Goal: Task Accomplishment & Management: Manage account settings

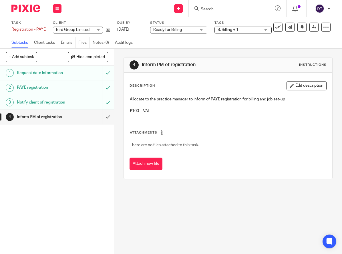
click at [62, 74] on h1 "Request date information" at bounding box center [43, 73] width 53 height 9
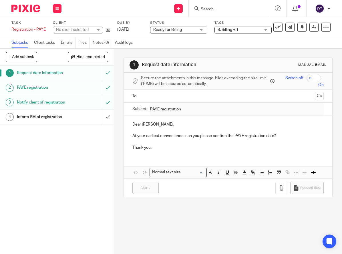
click at [56, 86] on h1 "PAYE registration" at bounding box center [43, 87] width 53 height 9
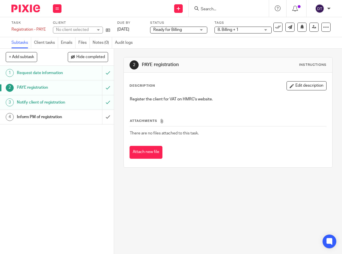
click at [51, 103] on h1 "Notify client of registration" at bounding box center [43, 102] width 53 height 9
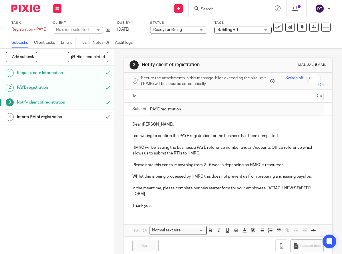
click at [68, 44] on link "Emails" at bounding box center [68, 42] width 15 height 11
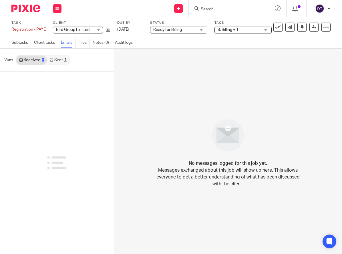
click at [61, 58] on link "Sent 1" at bounding box center [58, 59] width 22 height 9
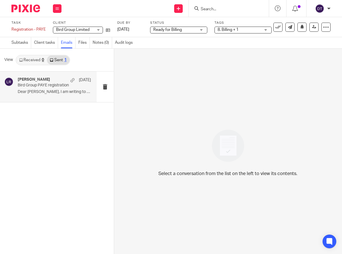
click at [59, 82] on div "Luke Racovita 2 Sep" at bounding box center [54, 80] width 73 height 6
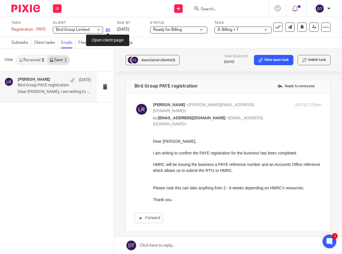
click at [107, 30] on icon at bounding box center [108, 30] width 4 height 4
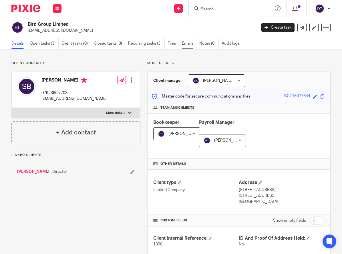
click at [189, 45] on link "Emails" at bounding box center [189, 43] width 15 height 11
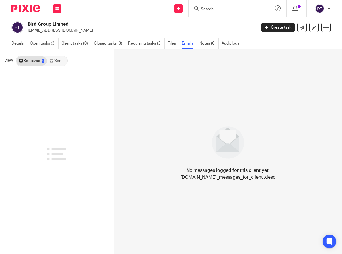
click at [58, 63] on link "Sent" at bounding box center [57, 60] width 20 height 9
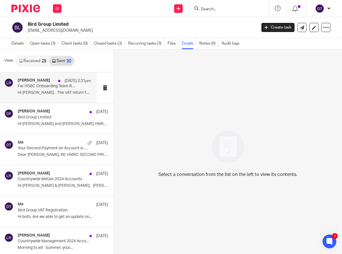
click at [50, 98] on div "Luke Racovita 23 Sep 2:31pm Fw: HSBC Onboarding Team Re: Bird Group Limited - W…" at bounding box center [48, 87] width 97 height 31
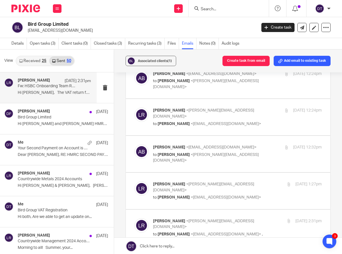
scroll to position [67, 0]
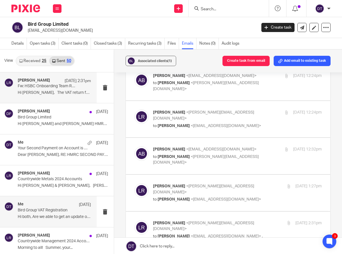
click at [45, 213] on div "Me 27 May Bird Group VAT Registration Hi both, Are we able to get an update on.…" at bounding box center [54, 211] width 73 height 19
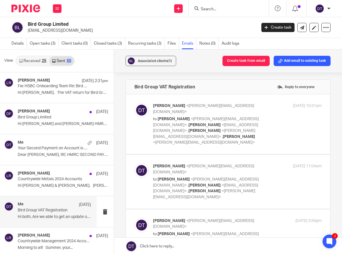
scroll to position [0, 0]
click at [211, 9] on input "Search" at bounding box center [225, 9] width 51 height 5
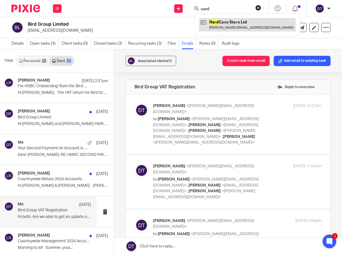
type input "nerd"
click at [217, 21] on link at bounding box center [247, 24] width 97 height 13
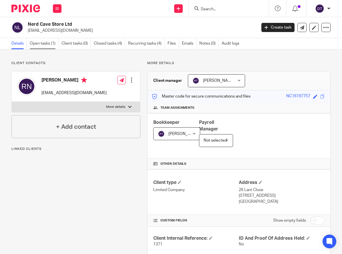
click at [50, 42] on link "Open tasks (1)" at bounding box center [44, 43] width 29 height 11
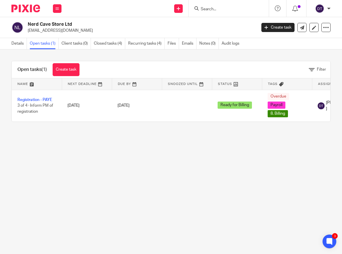
click at [209, 13] on div at bounding box center [229, 8] width 80 height 17
click at [209, 12] on div at bounding box center [229, 8] width 80 height 17
click at [210, 8] on input "Search" at bounding box center [225, 9] width 51 height 5
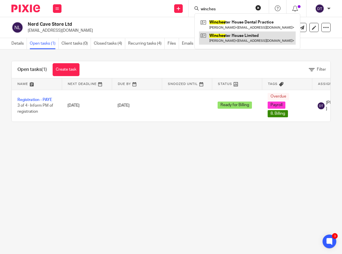
type input "winches"
click at [231, 33] on link at bounding box center [247, 37] width 97 height 13
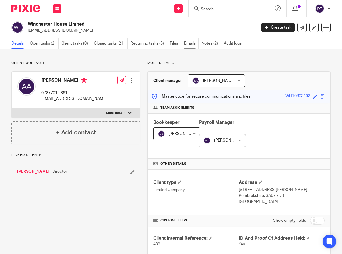
click at [192, 47] on link "Emails" at bounding box center [191, 43] width 15 height 11
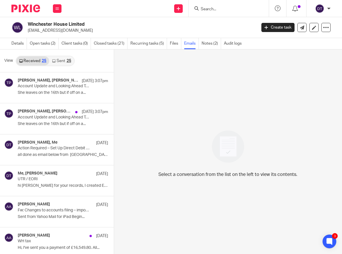
click at [63, 61] on link "Sent 25" at bounding box center [61, 60] width 25 height 9
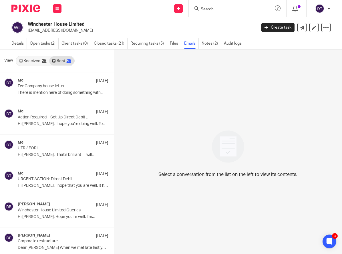
click at [43, 59] on div "25" at bounding box center [44, 61] width 5 height 4
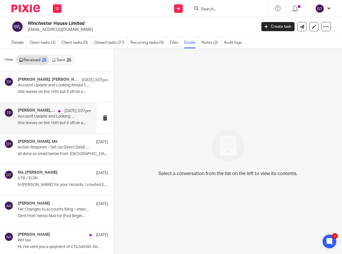
click at [50, 123] on p "She leaves on the 16th but if off on a..." at bounding box center [54, 123] width 73 height 5
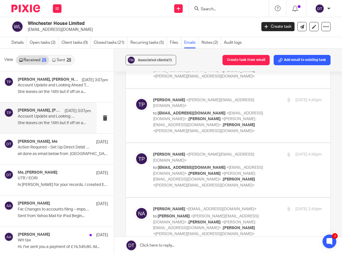
scroll to position [924, 0]
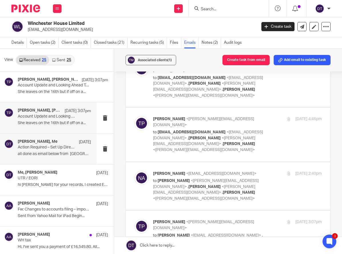
click at [51, 156] on div "Ahmed Abouserwel, Me 4 Aug Action Required – Set Up Direct Debit to Avoid Delay…" at bounding box center [54, 148] width 73 height 19
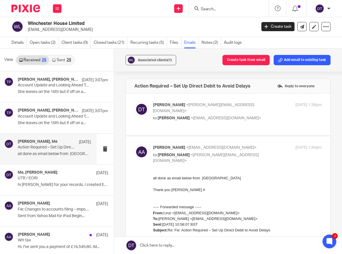
scroll to position [0, 0]
click at [175, 123] on div "Deanna Templeton <deanna@sachdevs-ca.com> to Ahmed Abouserwel <a.abouserwel@yah…" at bounding box center [227, 114] width 187 height 25
click at [174, 117] on div "Deanna Templeton <deanna@sachdevs-ca.com> to Ahmed Abouserwel <a.abouserwel@yah…" at bounding box center [227, 114] width 187 height 25
click at [255, 109] on div "Deanna Templeton <deanna@sachdevs-ca.com> to Ahmed Abouserwel <a.abouserwel@yah…" at bounding box center [209, 111] width 113 height 19
checkbox input "true"
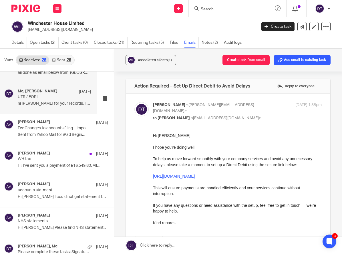
scroll to position [82, 0]
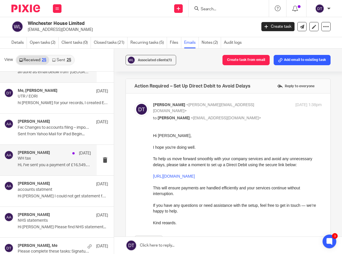
click at [44, 163] on p "Hi, I've sent you a payment of £16,549.80. All..." at bounding box center [54, 165] width 73 height 5
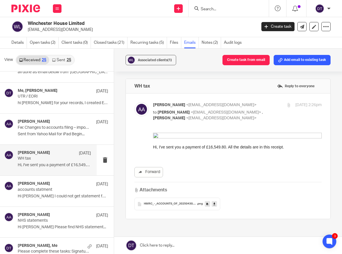
scroll to position [0, 0]
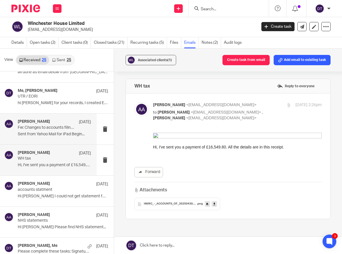
click at [69, 124] on div "Ahmed Abouserwel 25 Jun" at bounding box center [54, 122] width 73 height 6
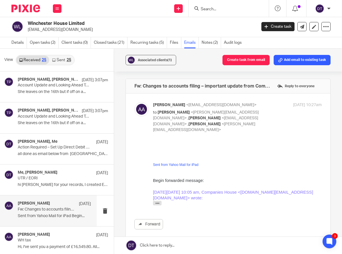
click at [60, 60] on link "Sent 25" at bounding box center [61, 59] width 25 height 9
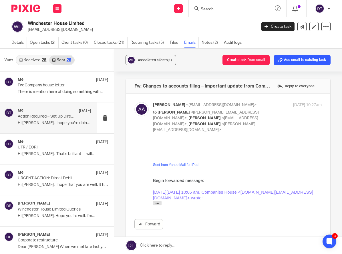
click at [50, 124] on p "Hi Ahmed, I hope you're doing well. To..." at bounding box center [54, 123] width 73 height 5
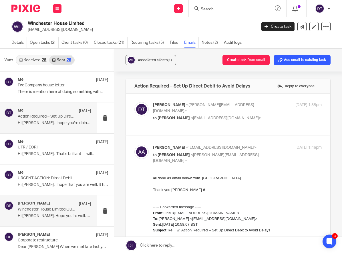
click at [45, 204] on h4 "Deepak Bansal" at bounding box center [34, 203] width 32 height 5
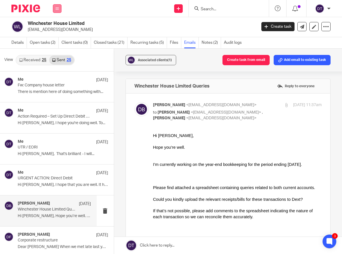
click at [58, 8] on icon at bounding box center [56, 8] width 3 height 3
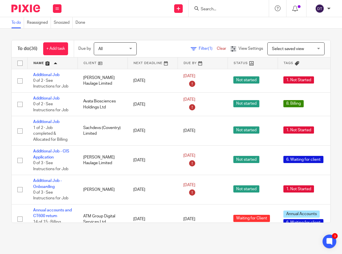
scroll to position [750, 0]
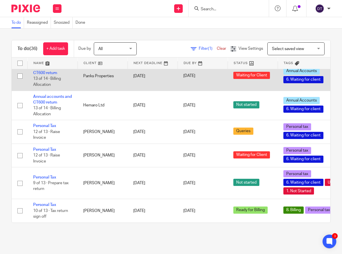
scroll to position [809, 0]
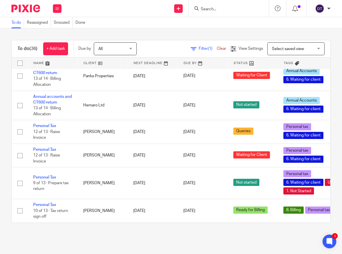
click at [67, 61] on link at bounding box center [53, 62] width 50 height 11
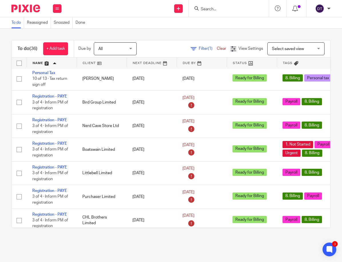
scroll to position [760, 1]
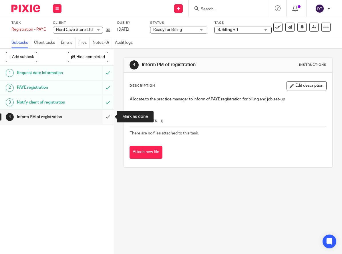
click at [106, 115] on input "submit" at bounding box center [57, 117] width 114 height 14
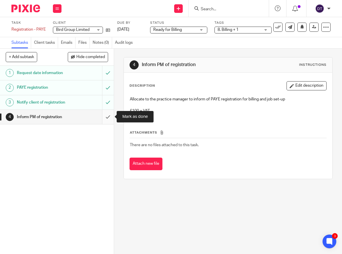
click at [108, 119] on input "submit" at bounding box center [57, 117] width 114 height 14
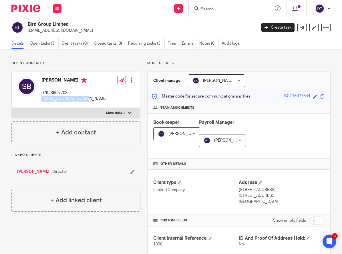
drag, startPoint x: 89, startPoint y: 100, endPoint x: 42, endPoint y: 100, distance: 46.9
click at [42, 100] on div "[PERSON_NAME] 07923665 703 [EMAIL_ADDRESS][DOMAIN_NAME] Edit contact Create cli…" at bounding box center [76, 90] width 128 height 36
copy p "[EMAIL_ADDRESS][DOMAIN_NAME]"
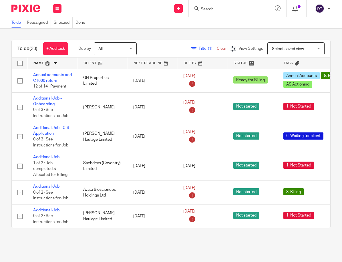
scroll to position [1, 0]
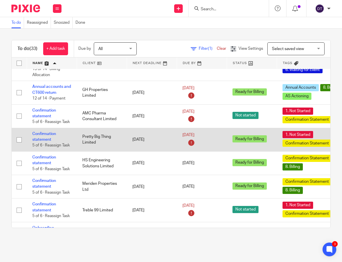
scroll to position [298, 1]
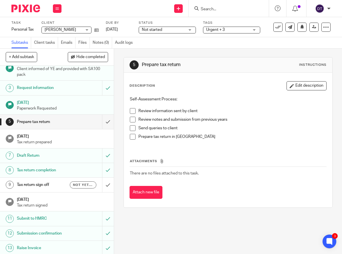
scroll to position [24, 0]
click at [83, 45] on link "Files" at bounding box center [83, 42] width 11 height 11
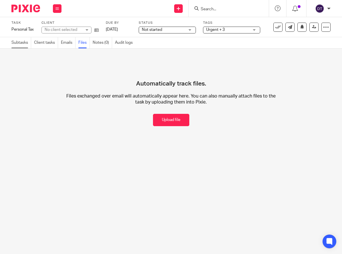
click at [17, 45] on link "Subtasks" at bounding box center [21, 42] width 20 height 11
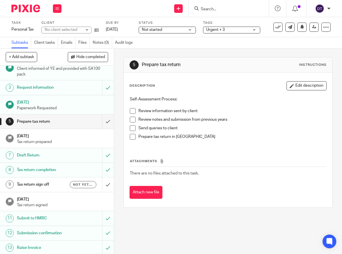
scroll to position [24, 0]
click at [278, 27] on icon at bounding box center [278, 27] width 6 height 6
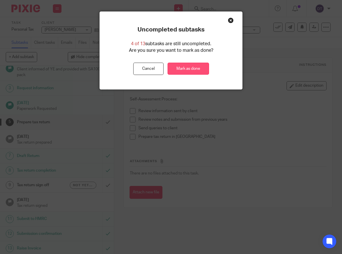
click at [195, 68] on link "Mark as done" at bounding box center [188, 69] width 41 height 12
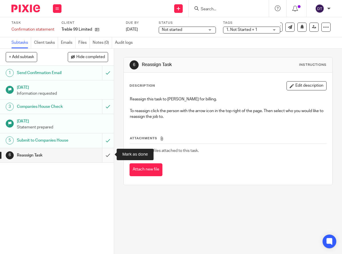
click at [109, 155] on input "submit" at bounding box center [57, 155] width 114 height 14
click at [109, 153] on input "submit" at bounding box center [57, 155] width 114 height 14
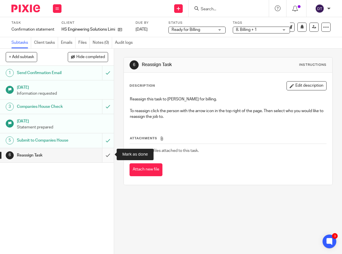
click at [109, 153] on input "submit" at bounding box center [57, 155] width 114 height 14
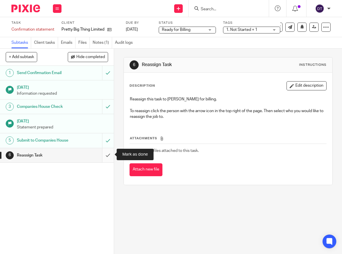
click at [107, 158] on input "submit" at bounding box center [57, 155] width 114 height 14
